Goal: Find specific page/section: Find specific page/section

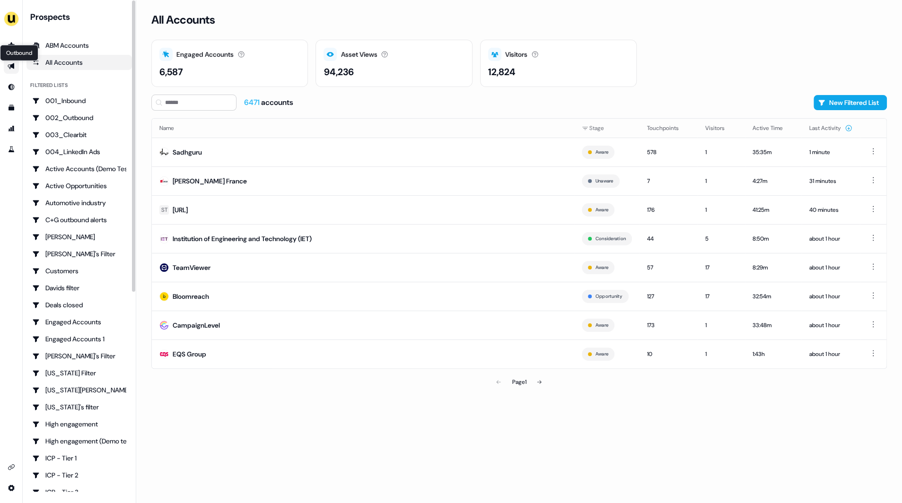
click at [9, 64] on icon "Go to outbound experience" at bounding box center [12, 66] width 8 height 8
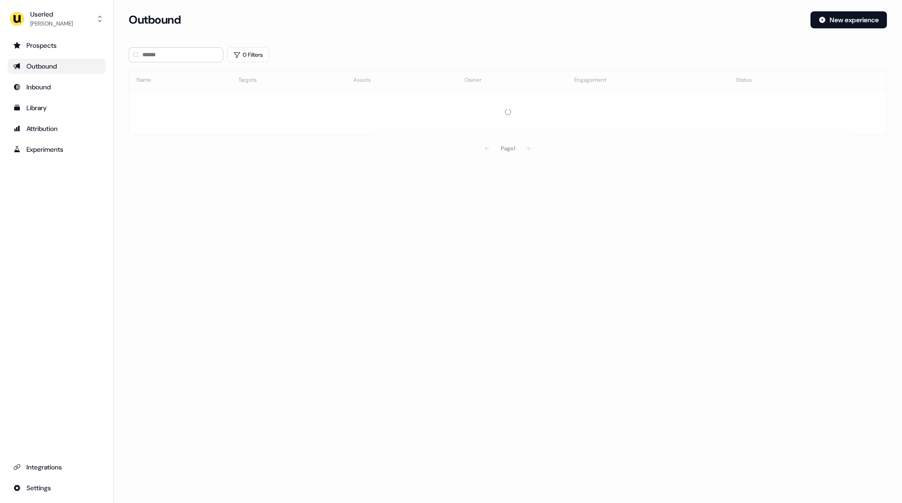
click at [41, 62] on div "Outbound" at bounding box center [56, 66] width 87 height 9
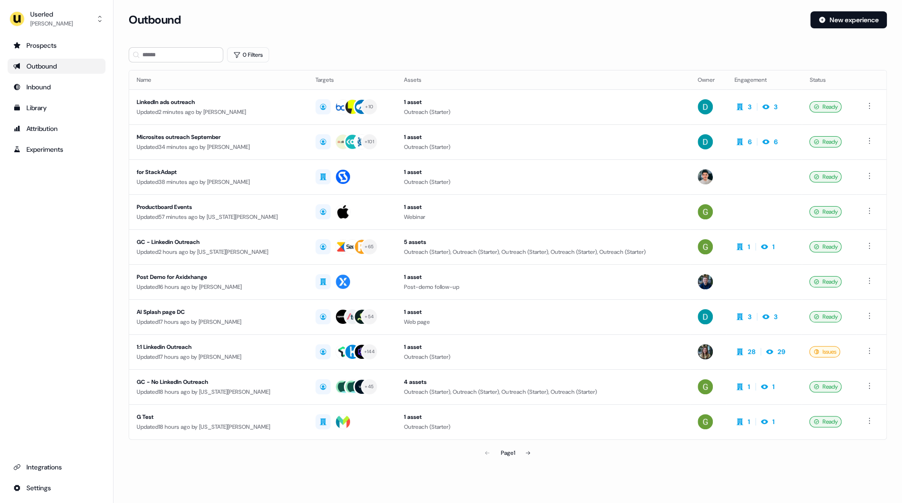
click at [49, 62] on div "Outbound" at bounding box center [56, 66] width 87 height 9
click at [826, 22] on button "New experience" at bounding box center [849, 19] width 77 height 17
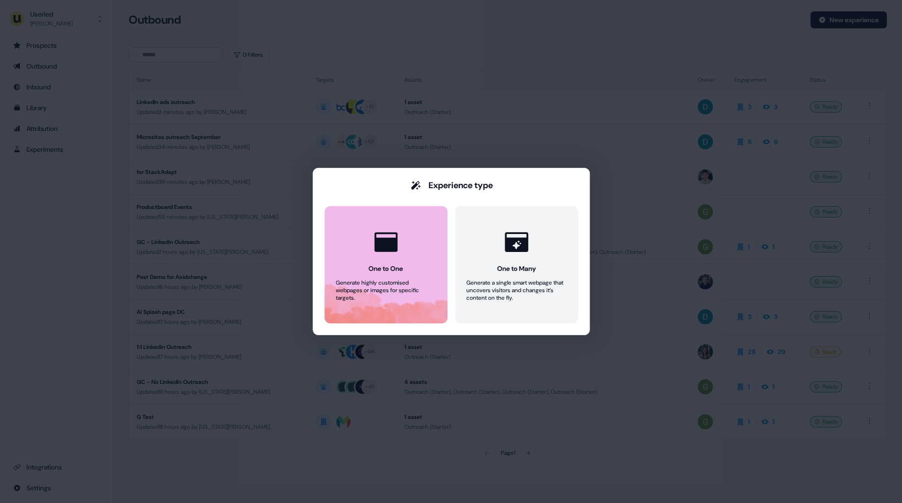
click at [366, 247] on button "One to One Generate highly customised webpages or images for specific targets." at bounding box center [386, 264] width 123 height 117
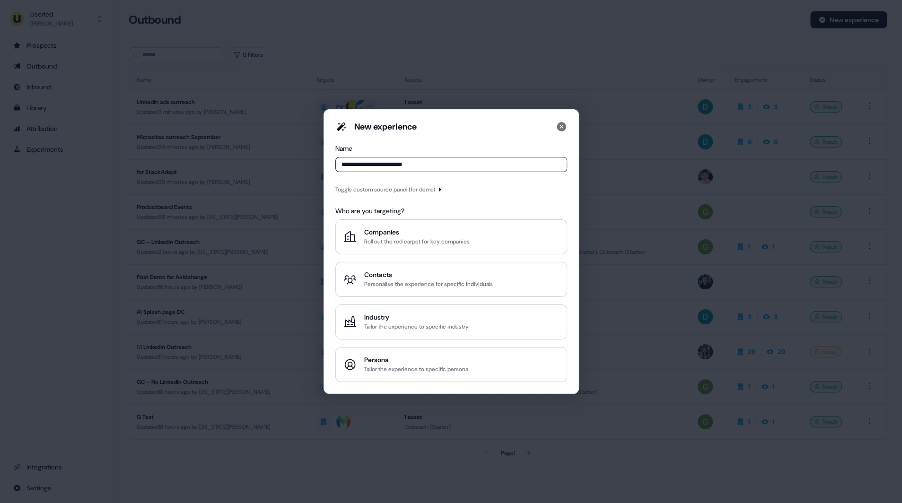
type input "**********"
click at [413, 188] on div "Toggle custom source panel (for demo)" at bounding box center [385, 189] width 100 height 9
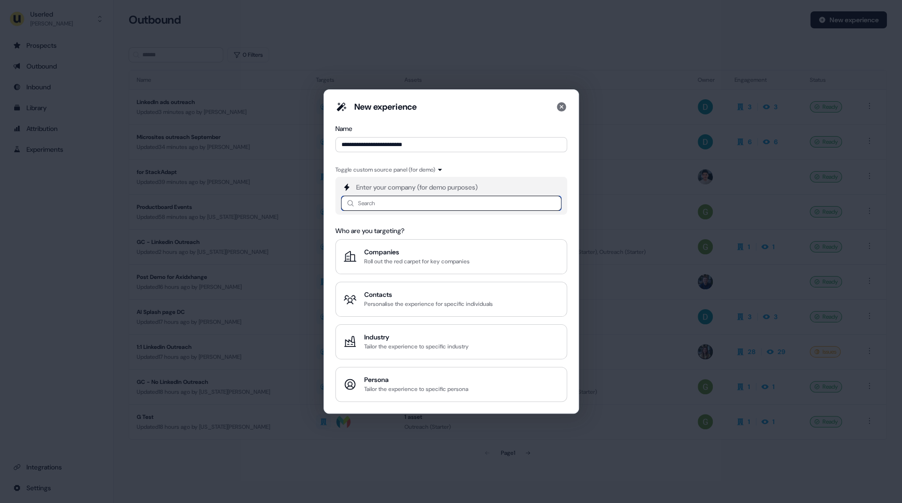
click at [408, 206] on input at bounding box center [451, 203] width 220 height 15
click at [421, 261] on div "Roll out the red carpet for key companies" at bounding box center [417, 261] width 106 height 9
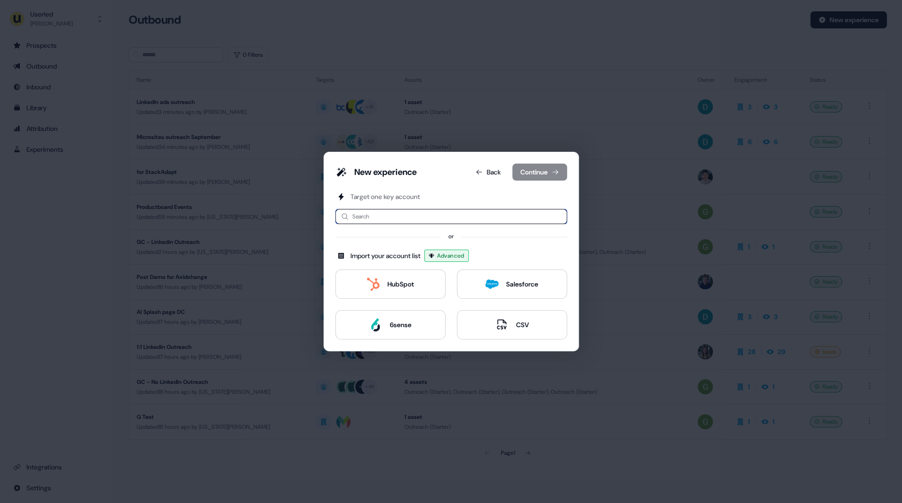
click at [392, 218] on input at bounding box center [451, 216] width 232 height 15
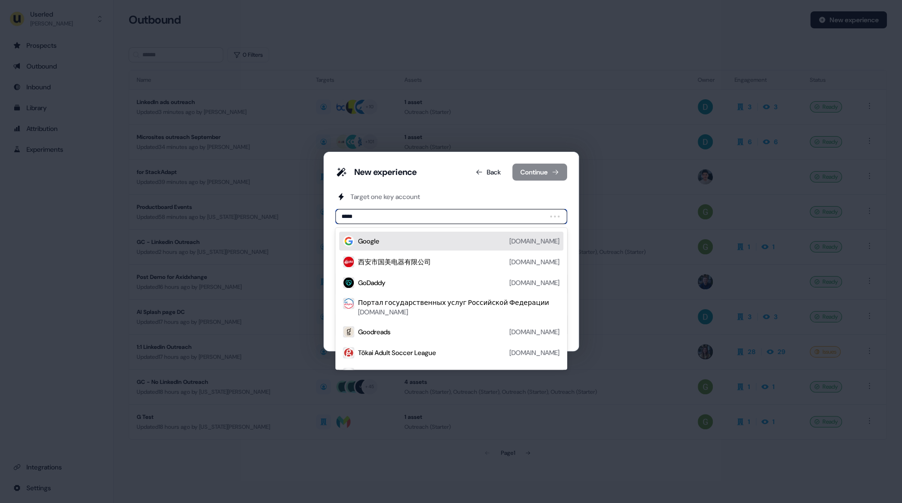
type input "******"
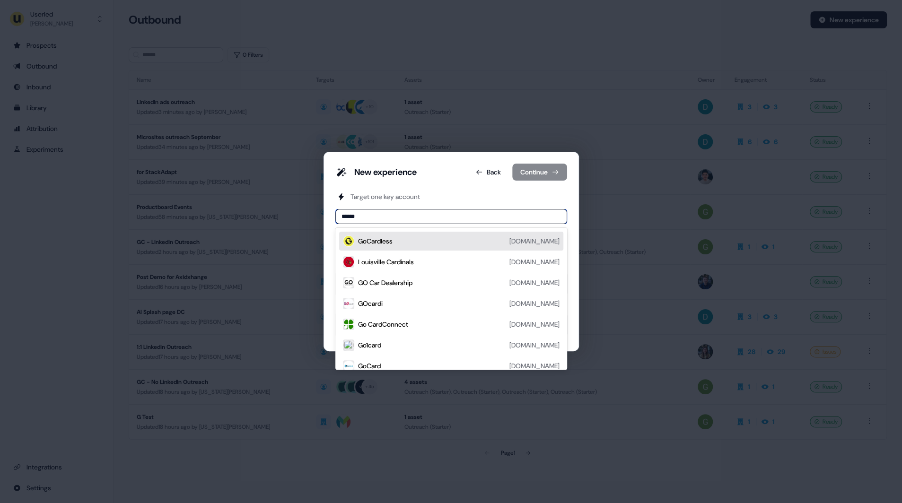
click at [405, 240] on div "GoCardless gocardless.com" at bounding box center [459, 241] width 202 height 11
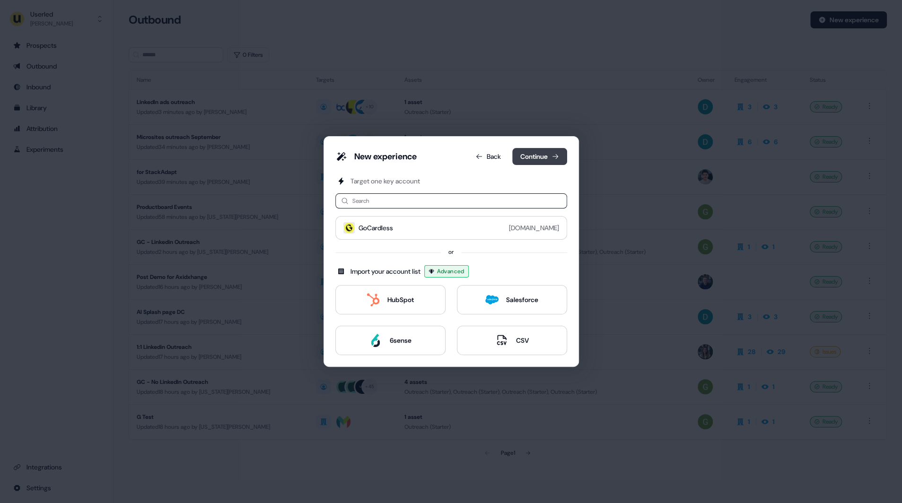
click at [534, 159] on button "Continue" at bounding box center [539, 156] width 55 height 17
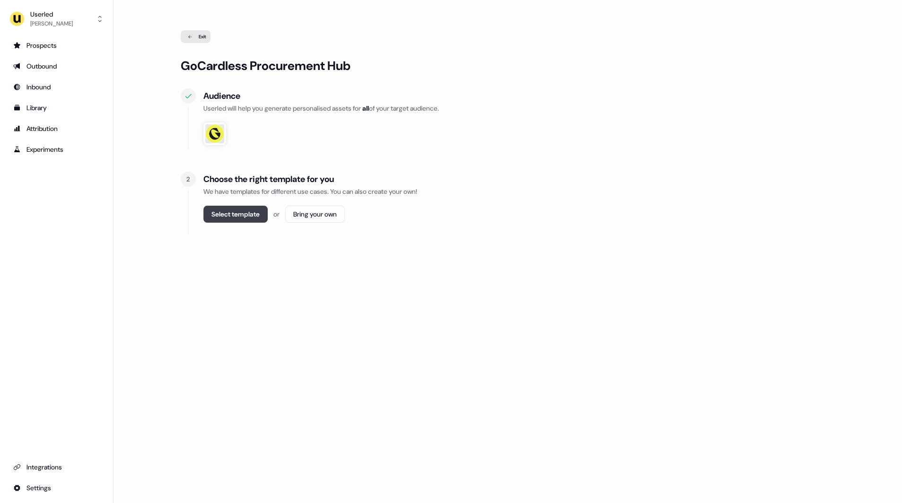
click at [228, 216] on button "Select template" at bounding box center [235, 214] width 64 height 17
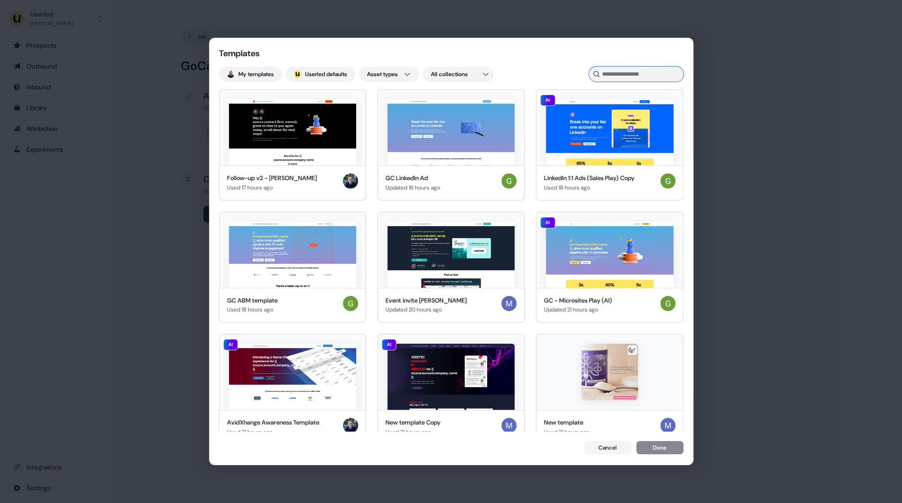
click at [629, 72] on input at bounding box center [636, 74] width 95 height 15
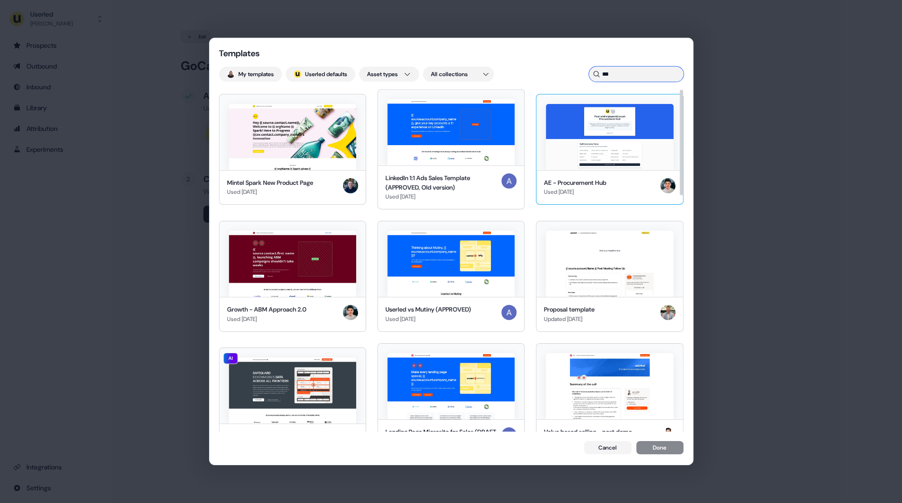
type input "***"
click at [602, 133] on img at bounding box center [609, 137] width 127 height 66
click at [650, 447] on button "Done" at bounding box center [659, 448] width 47 height 13
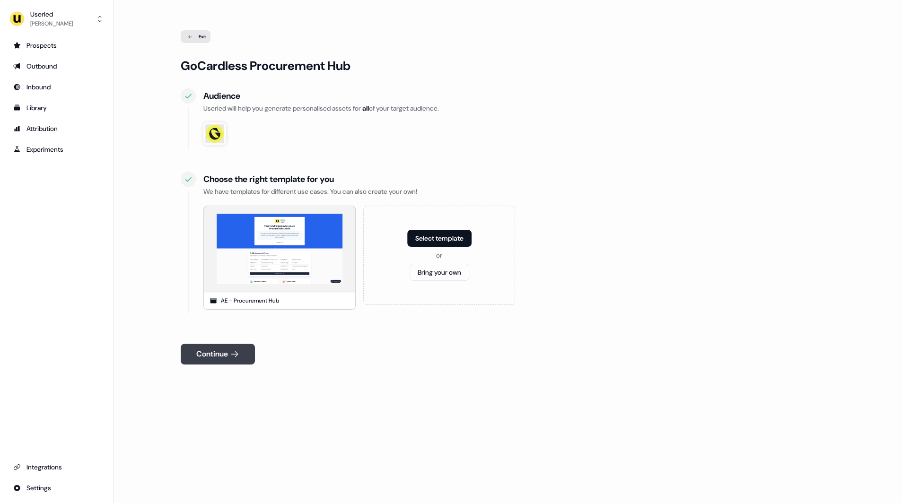
click at [227, 350] on button "Continue" at bounding box center [218, 354] width 74 height 21
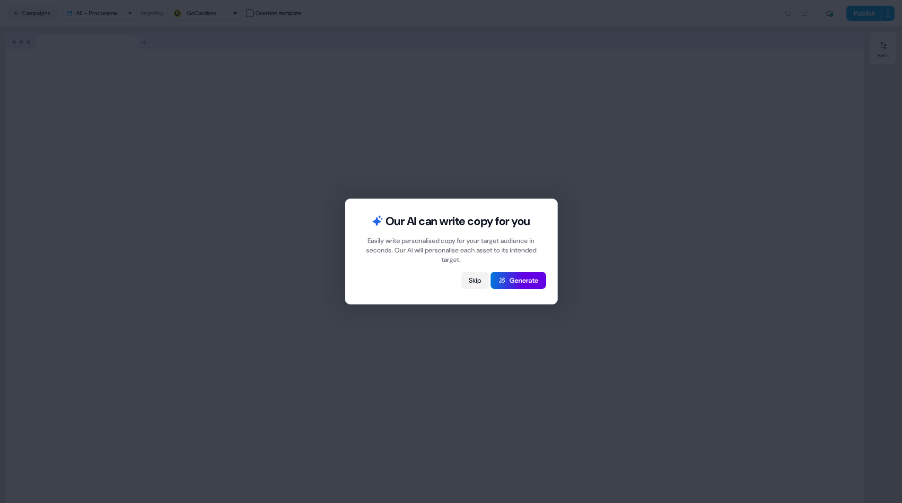
click at [470, 279] on button "Skip" at bounding box center [474, 280] width 27 height 17
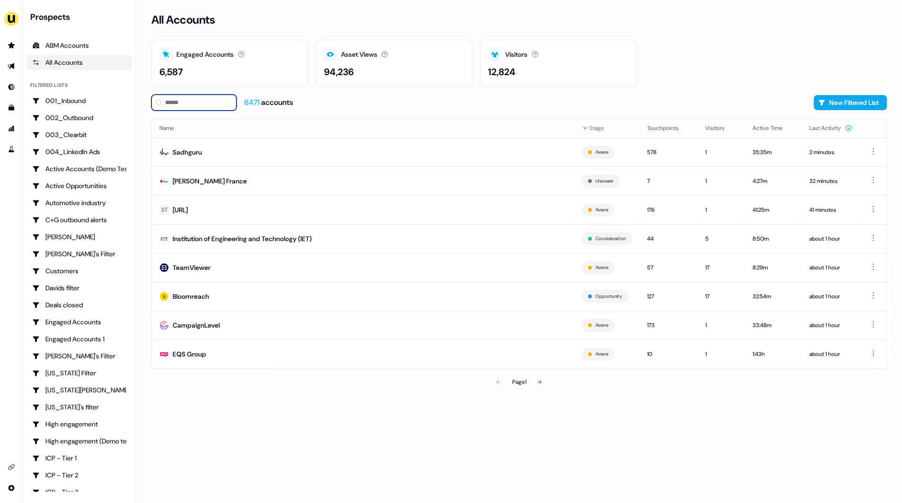
click at [184, 104] on input at bounding box center [193, 103] width 85 height 16
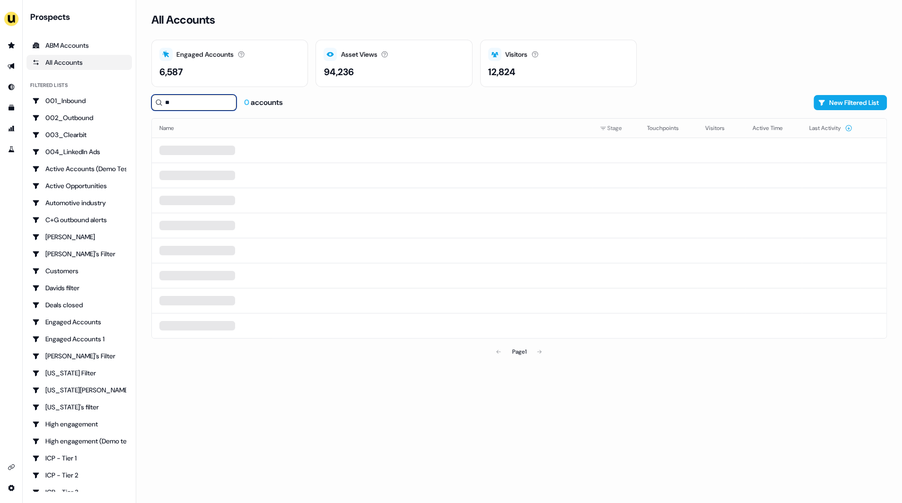
type input "*"
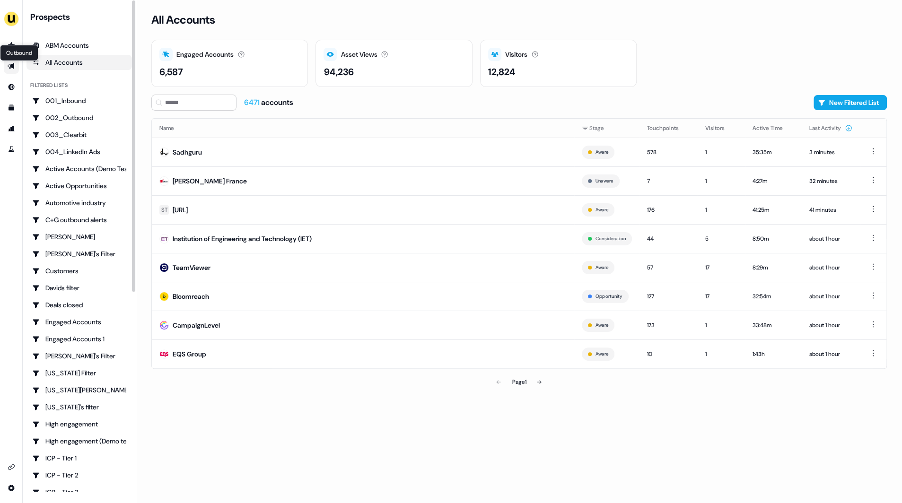
click at [9, 69] on icon "Go to outbound experience" at bounding box center [12, 66] width 8 height 8
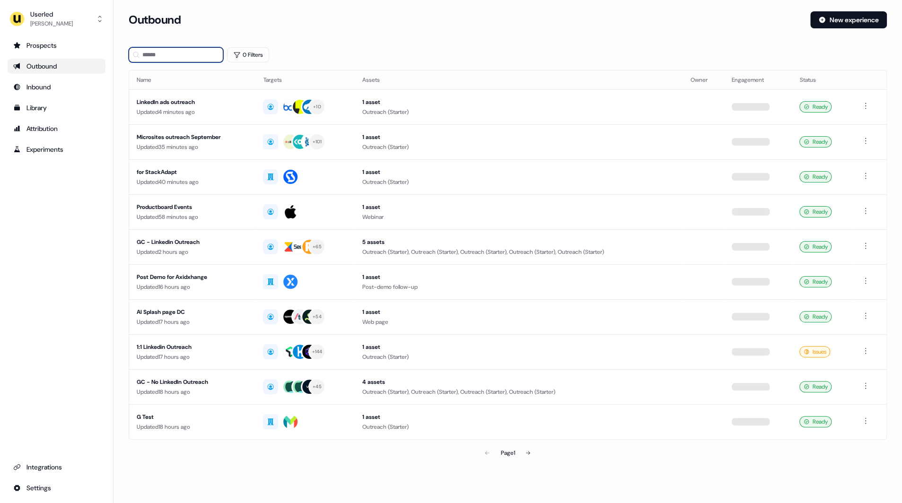
click at [168, 57] on input at bounding box center [176, 54] width 95 height 15
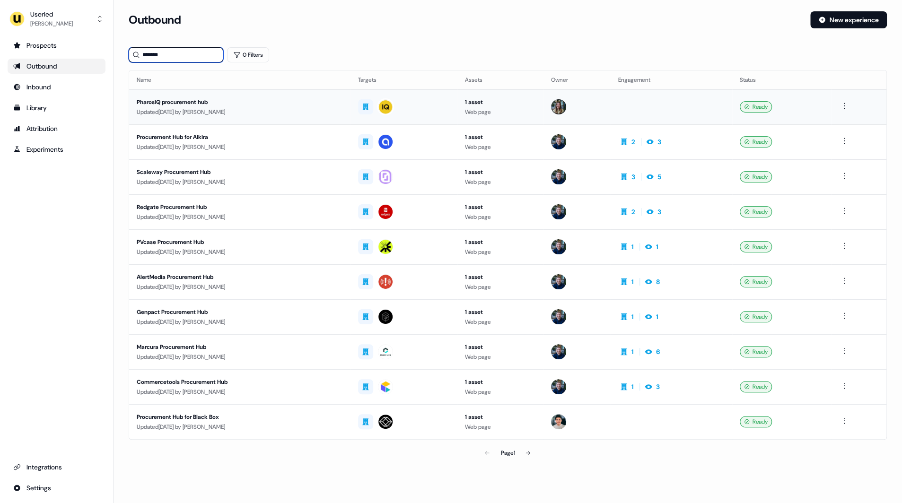
type input "*******"
click at [236, 112] on div "Updated 30 days ago by Charlotte Stone" at bounding box center [240, 111] width 206 height 9
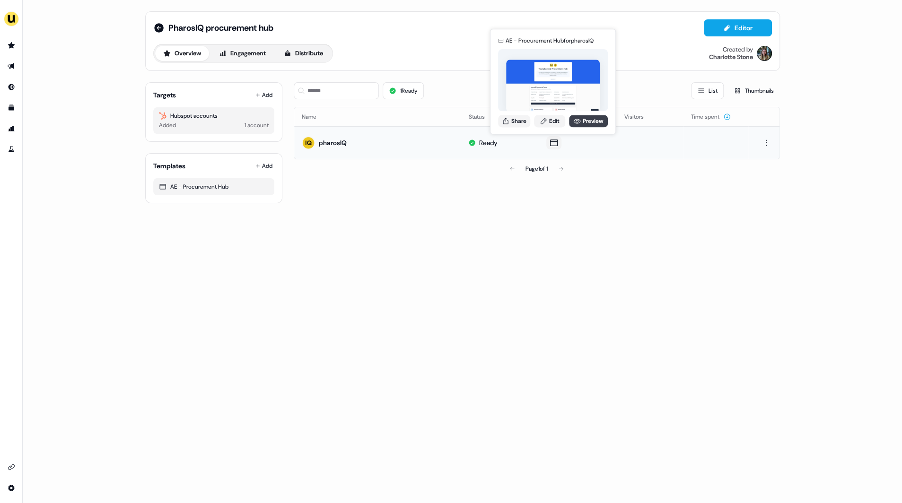
click at [576, 119] on icon at bounding box center [577, 121] width 8 height 8
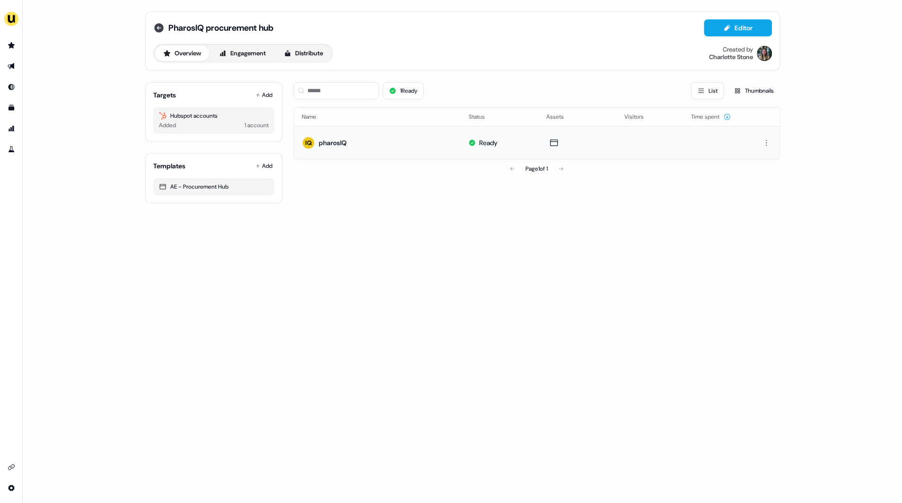
click at [155, 28] on icon at bounding box center [158, 27] width 9 height 9
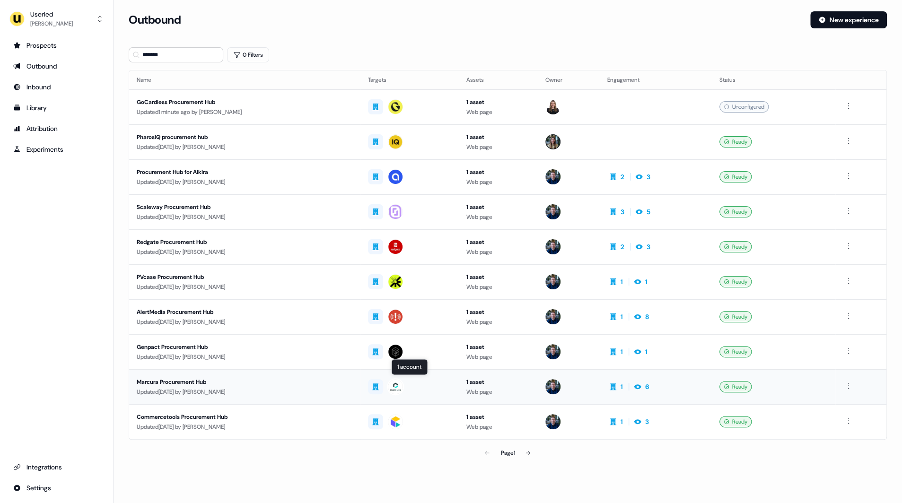
click at [439, 384] on div at bounding box center [409, 387] width 83 height 17
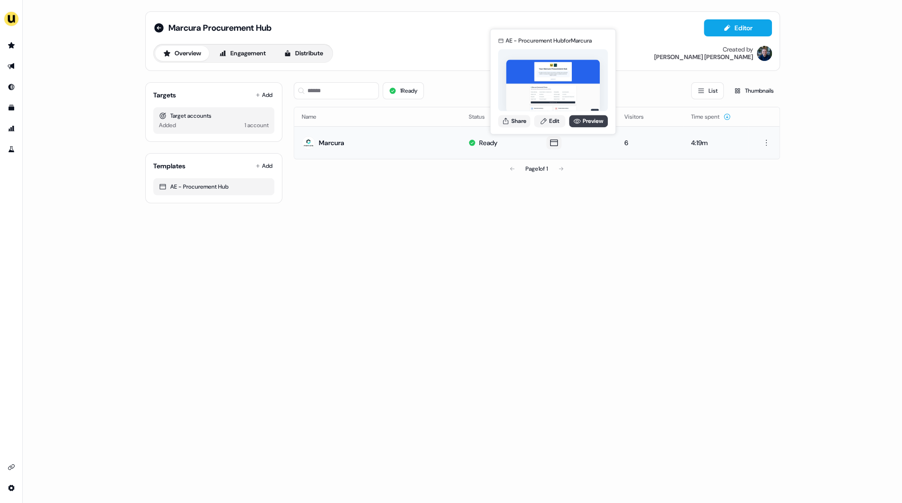
click at [586, 117] on link "Preview" at bounding box center [588, 121] width 39 height 12
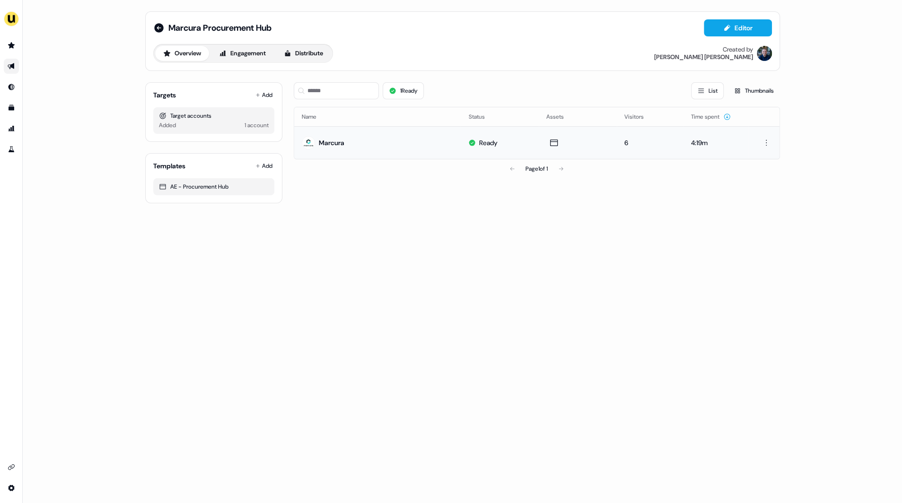
click at [7, 62] on link "Go to outbound experience" at bounding box center [11, 66] width 15 height 15
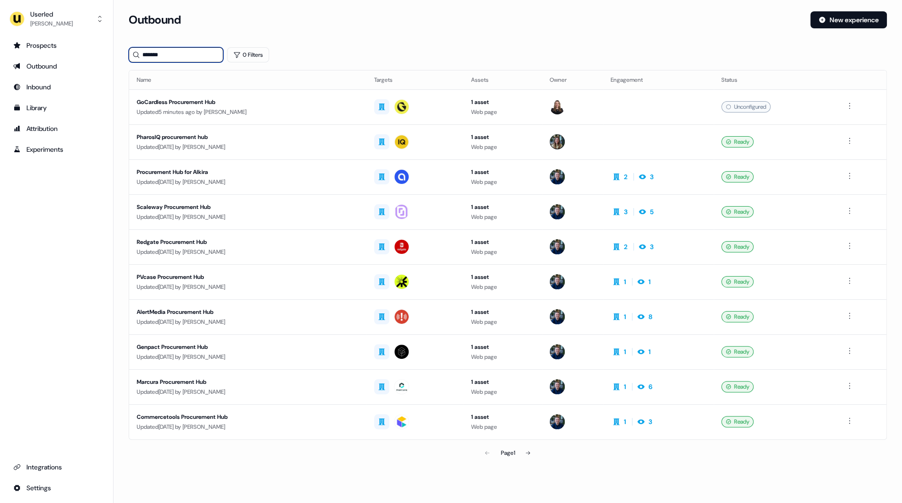
click at [176, 55] on input "*******" at bounding box center [176, 54] width 95 height 15
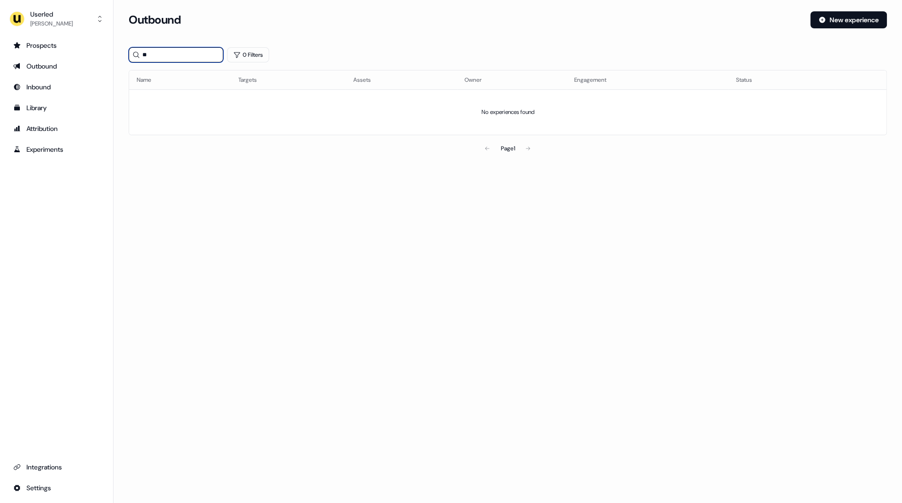
type input "*"
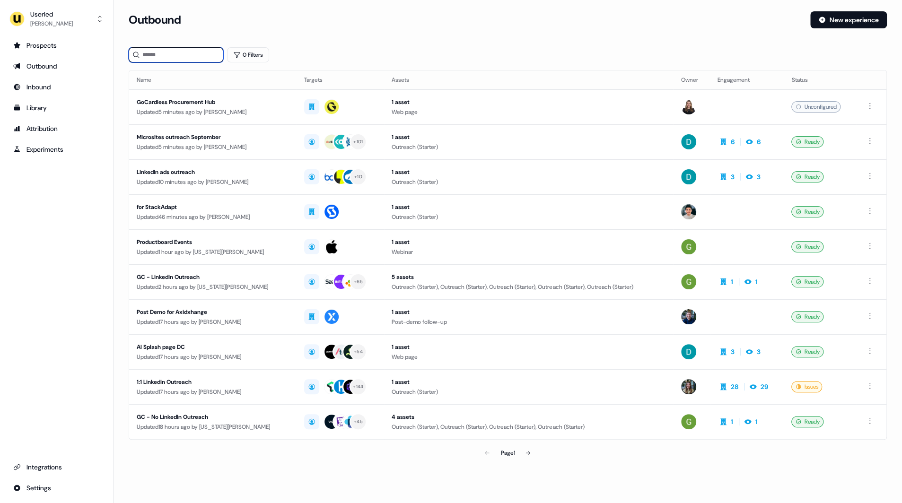
click at [165, 52] on input at bounding box center [176, 54] width 95 height 15
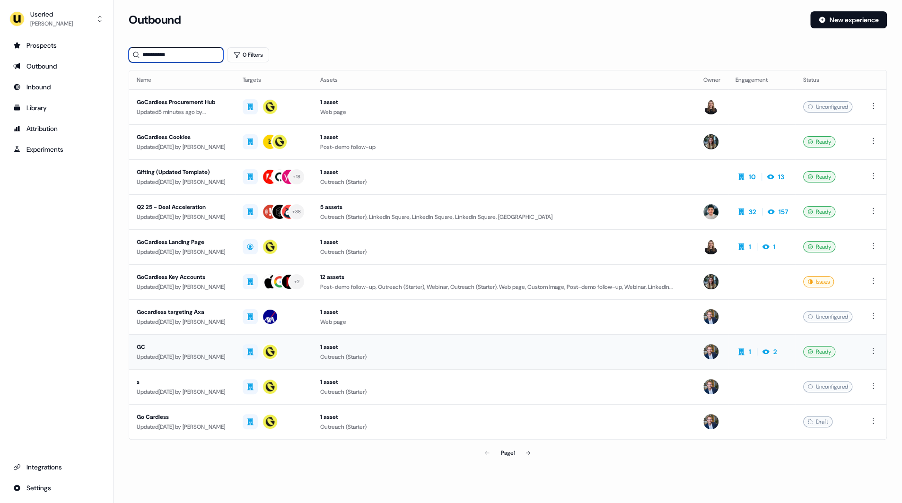
type input "**********"
click at [235, 352] on td "GC Updated 22 days ago by Yann Sarfati" at bounding box center [182, 352] width 106 height 35
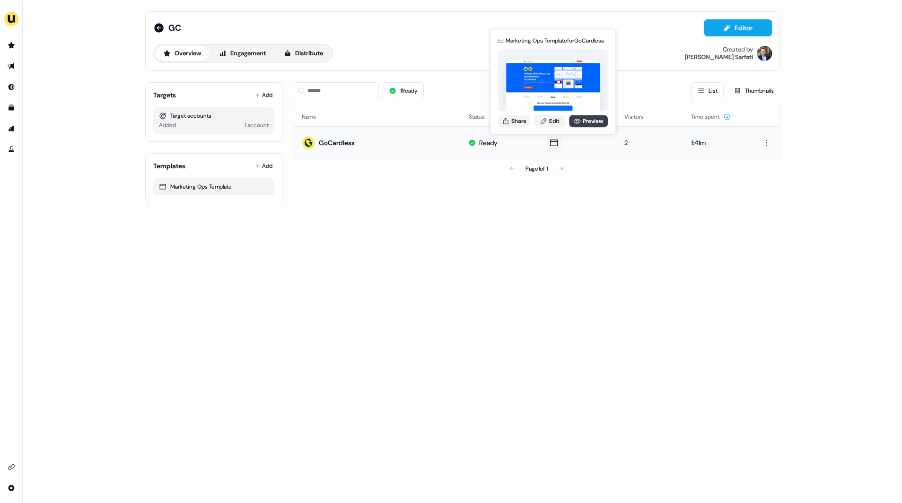
click at [577, 122] on icon at bounding box center [577, 121] width 8 height 8
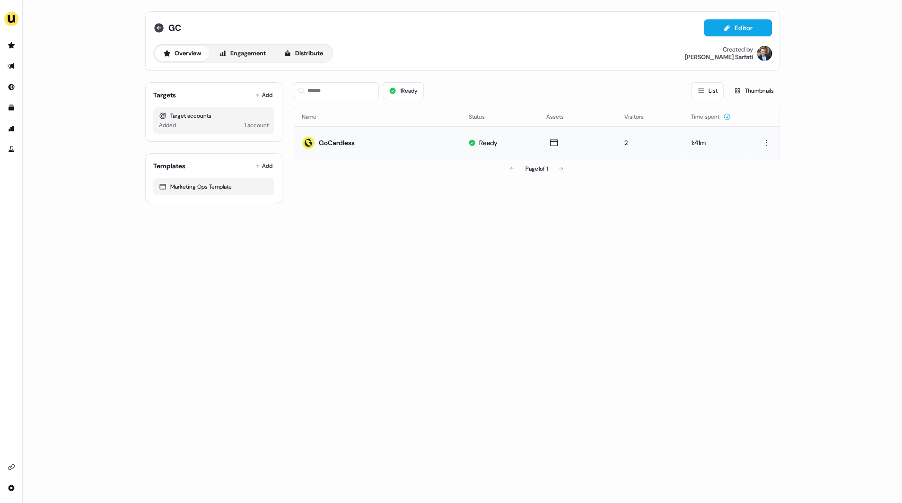
click at [158, 29] on icon at bounding box center [158, 27] width 9 height 9
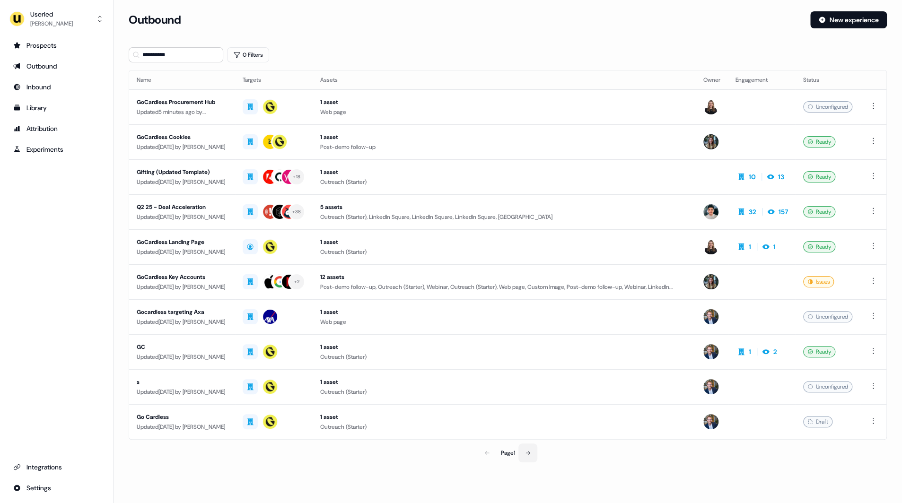
click at [531, 450] on icon at bounding box center [528, 453] width 6 height 6
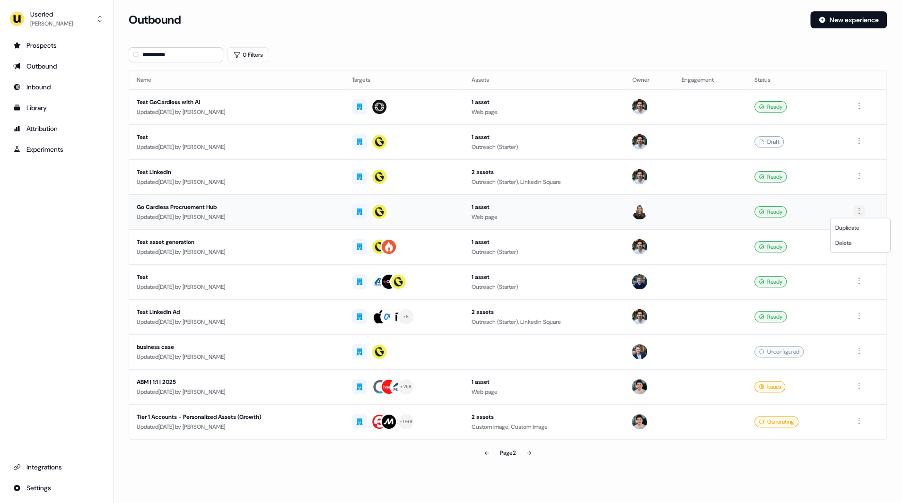
click at [861, 211] on html "**********" at bounding box center [451, 251] width 902 height 503
click at [607, 200] on html "**********" at bounding box center [451, 251] width 902 height 503
click at [533, 453] on button at bounding box center [529, 453] width 19 height 19
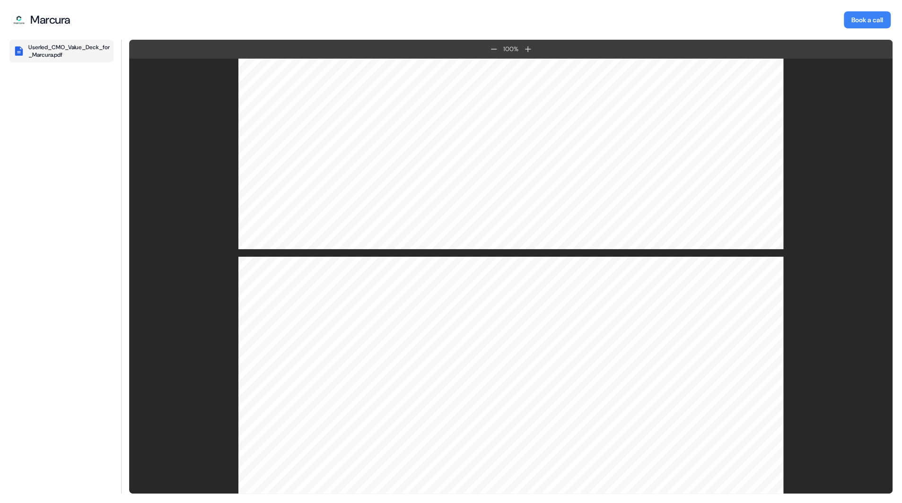
scroll to position [123, 0]
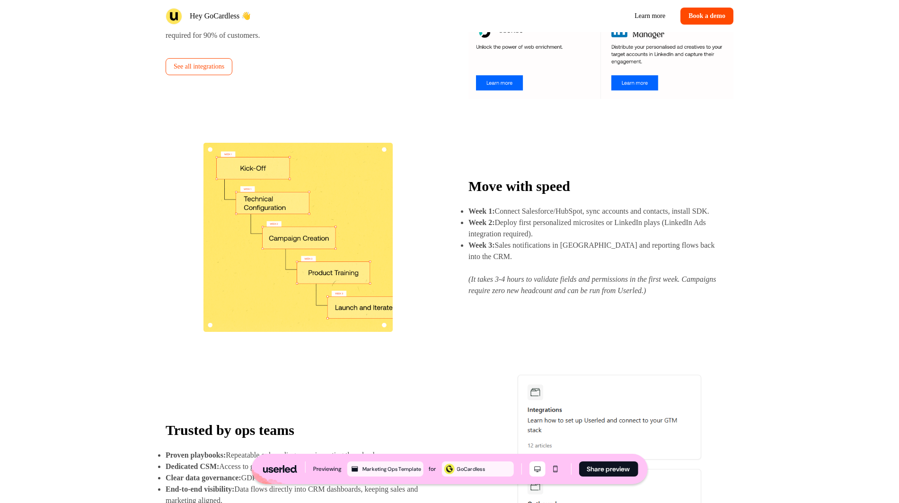
scroll to position [571, 0]
